Goal: Find specific page/section: Find specific page/section

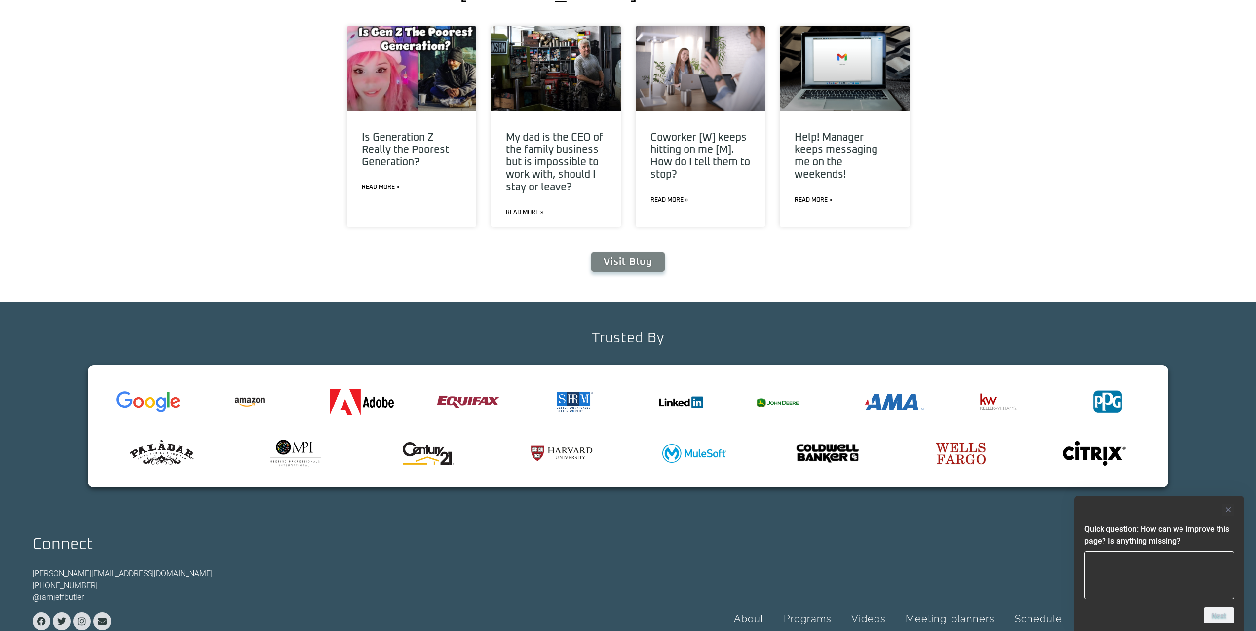
scroll to position [3755, 0]
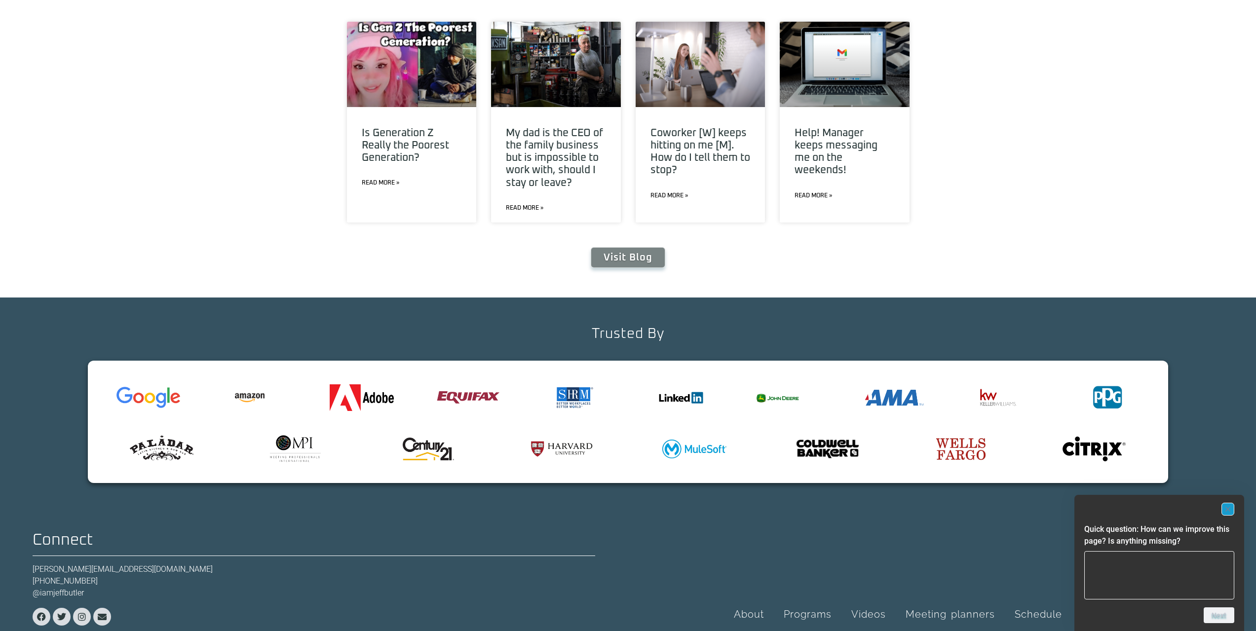
click at [1226, 512] on rect "Hide survey" at bounding box center [1228, 509] width 12 height 12
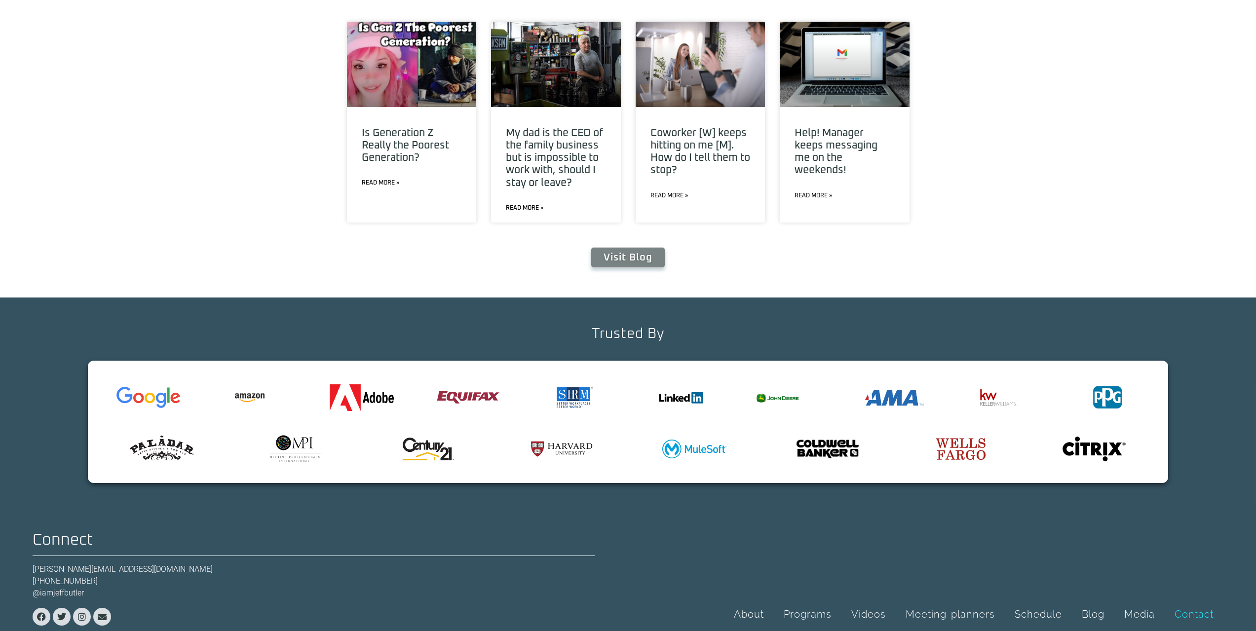
click at [1197, 603] on link "Contact" at bounding box center [1194, 614] width 59 height 23
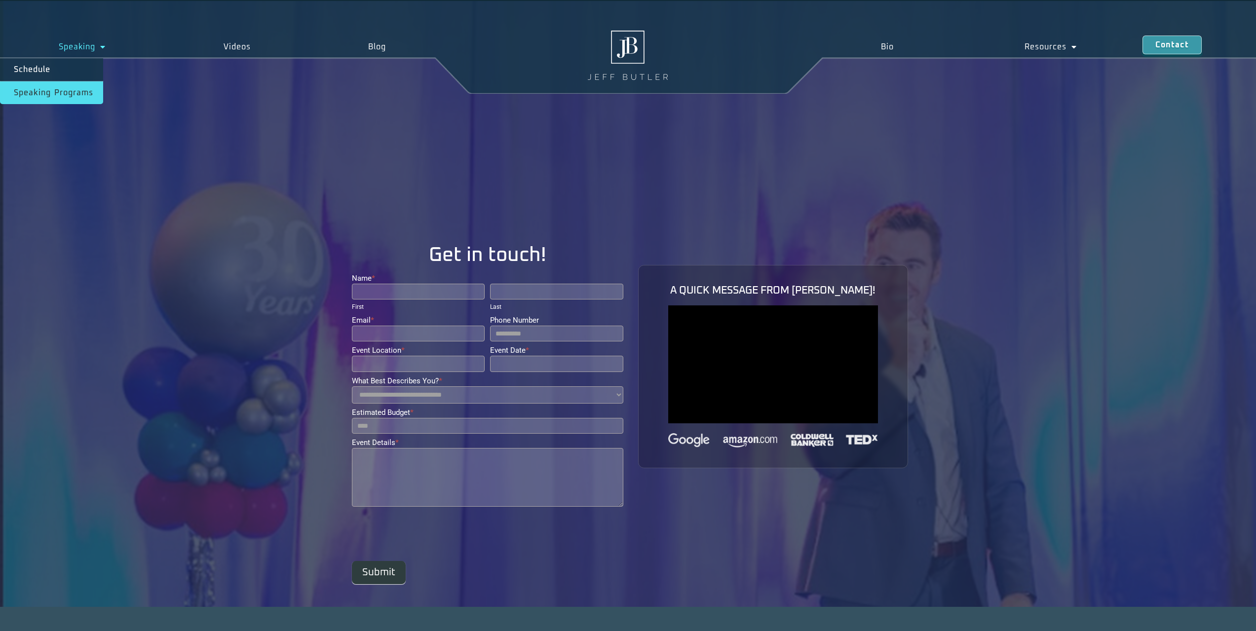
click at [56, 91] on link "Speaking Programs" at bounding box center [51, 92] width 103 height 23
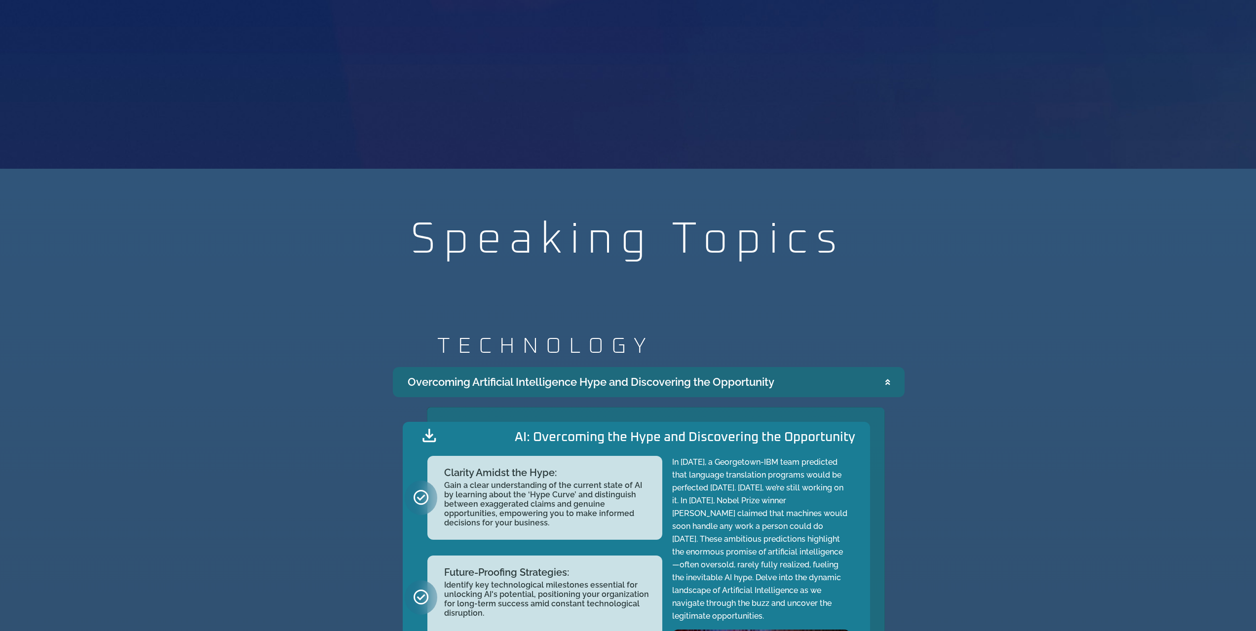
scroll to position [1332, 0]
